Goal: Navigation & Orientation: Go to known website

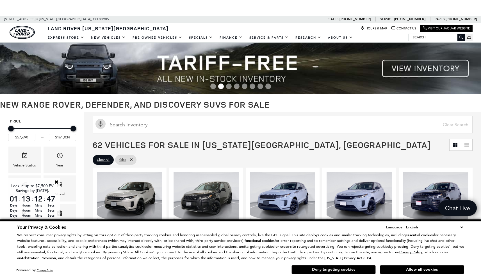
click at [330, 269] on button "Deny targeting cookies" at bounding box center [333, 269] width 84 height 9
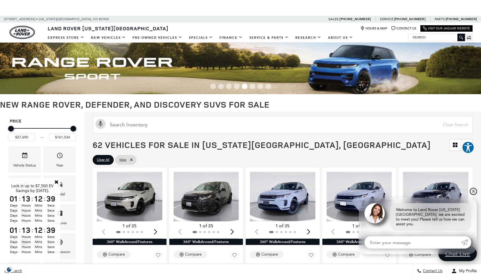
click at [471, 195] on link "✕" at bounding box center [473, 191] width 7 height 7
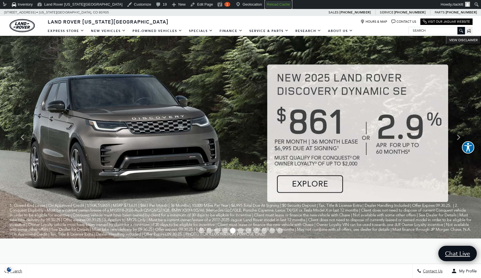
click at [266, 4] on strong "Reload Cache" at bounding box center [277, 4] width 23 height 4
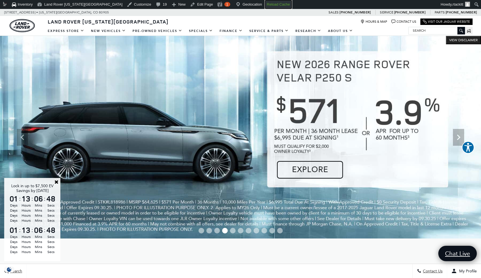
click at [266, 4] on strong "Reload Cache" at bounding box center [277, 4] width 23 height 4
